Goal: Check status: Check status

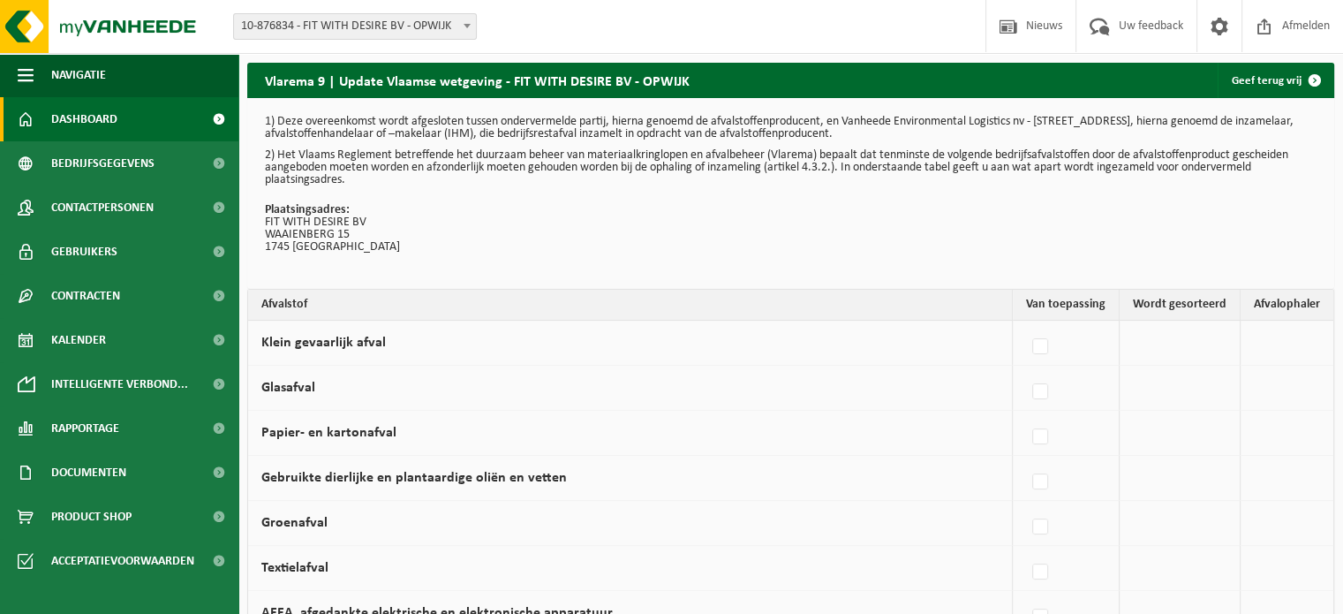
click at [97, 119] on span "Dashboard" at bounding box center [84, 119] width 66 height 44
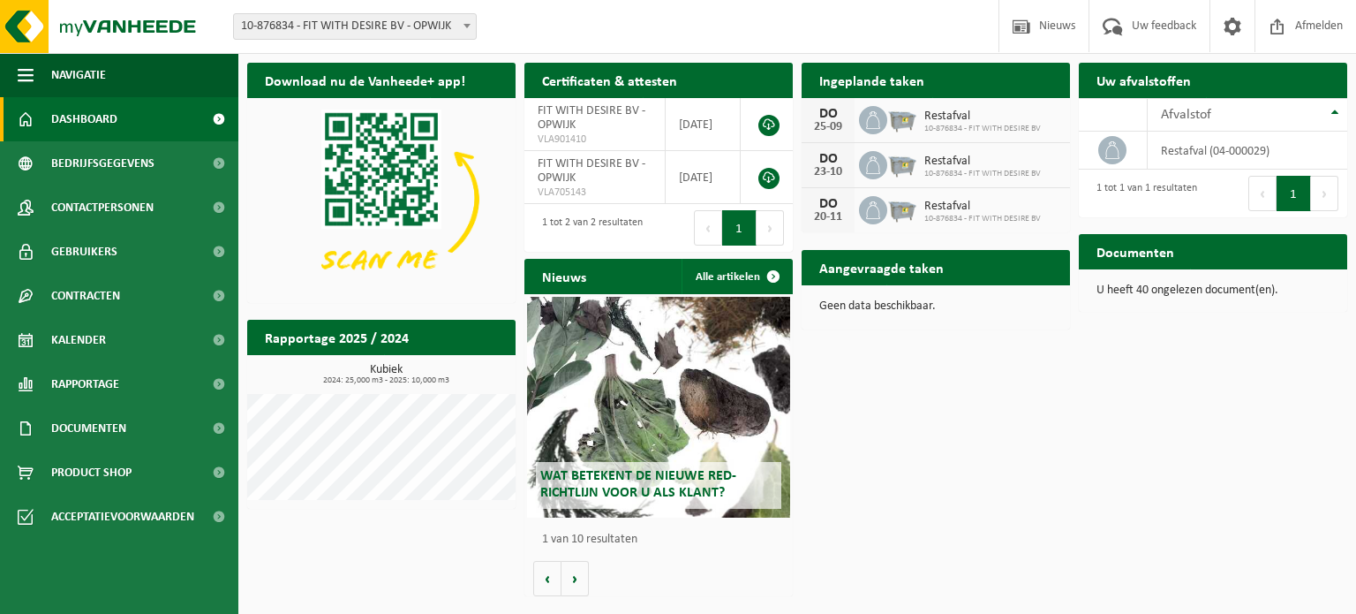
click at [862, 123] on span at bounding box center [873, 120] width 28 height 28
click at [925, 117] on span "Restafval" at bounding box center [983, 116] width 117 height 14
click at [885, 120] on span at bounding box center [873, 120] width 28 height 28
click at [886, 120] on span at bounding box center [873, 120] width 28 height 28
click at [878, 124] on icon at bounding box center [873, 120] width 18 height 18
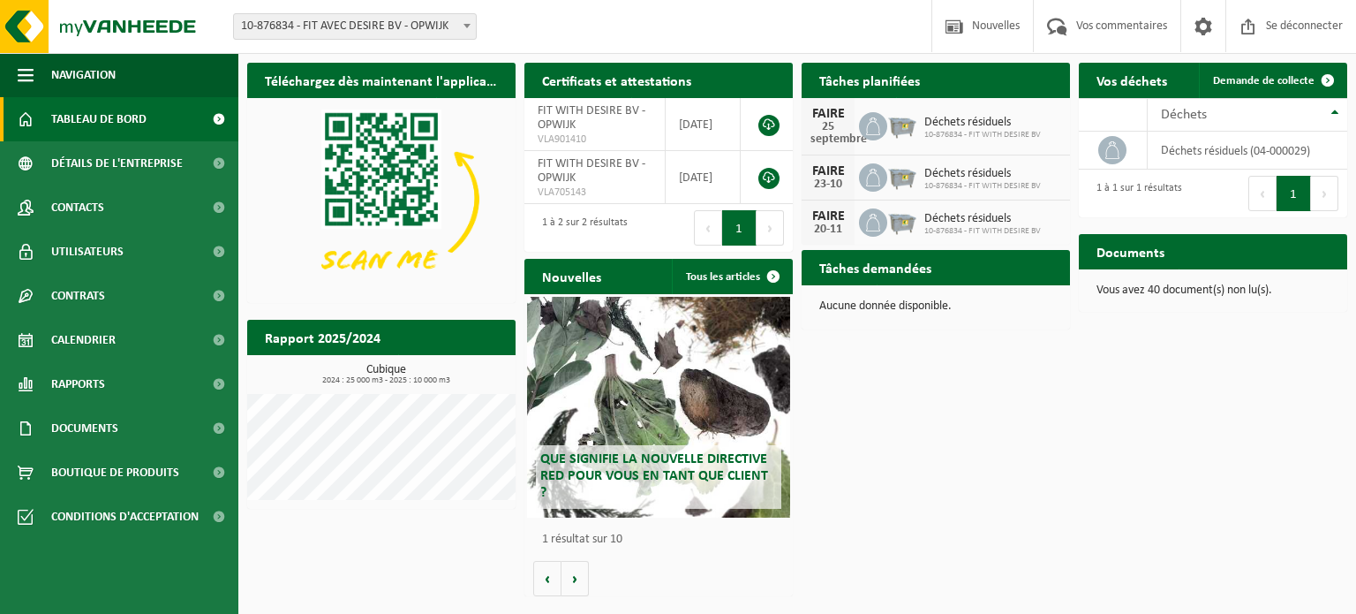
click at [917, 119] on div "Déchets résiduels 10-876834 - FIT WITH DESIRE BV" at bounding box center [978, 126] width 125 height 27
click at [966, 133] on font "10-876834 - FIT WITH DESIRE BV" at bounding box center [983, 135] width 117 height 10
click at [872, 125] on icon at bounding box center [873, 126] width 18 height 18
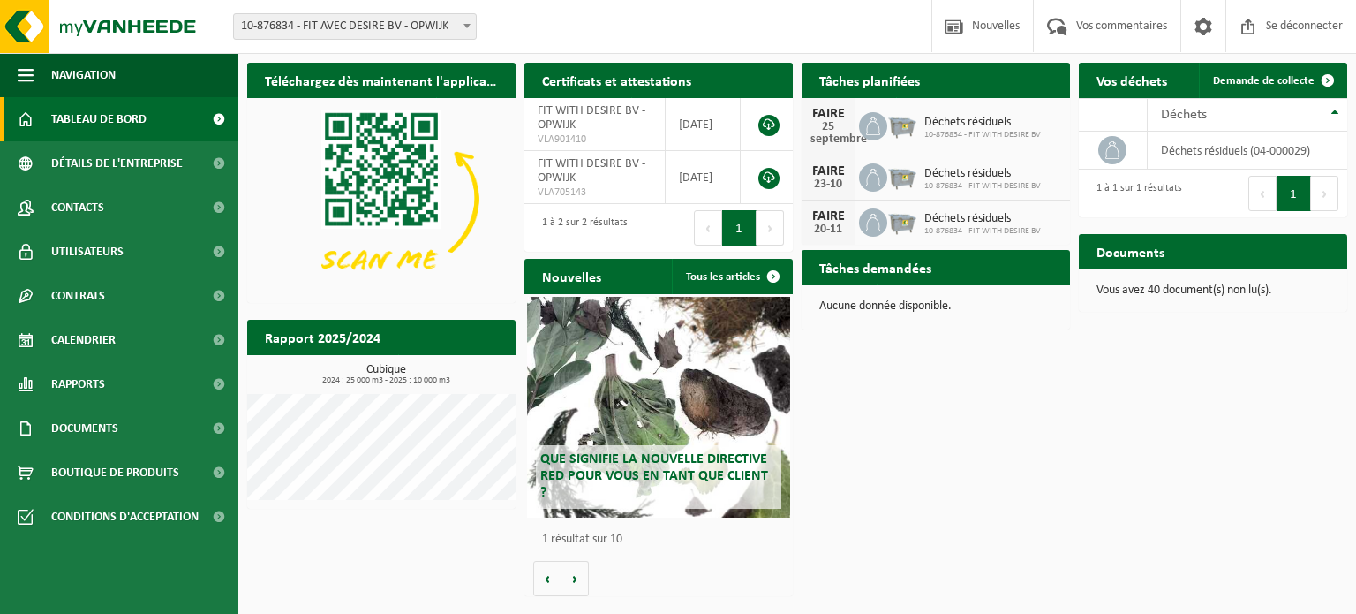
click at [872, 123] on icon at bounding box center [873, 126] width 18 height 18
click at [860, 130] on span at bounding box center [873, 126] width 28 height 28
